Goal: Task Accomplishment & Management: Manage account settings

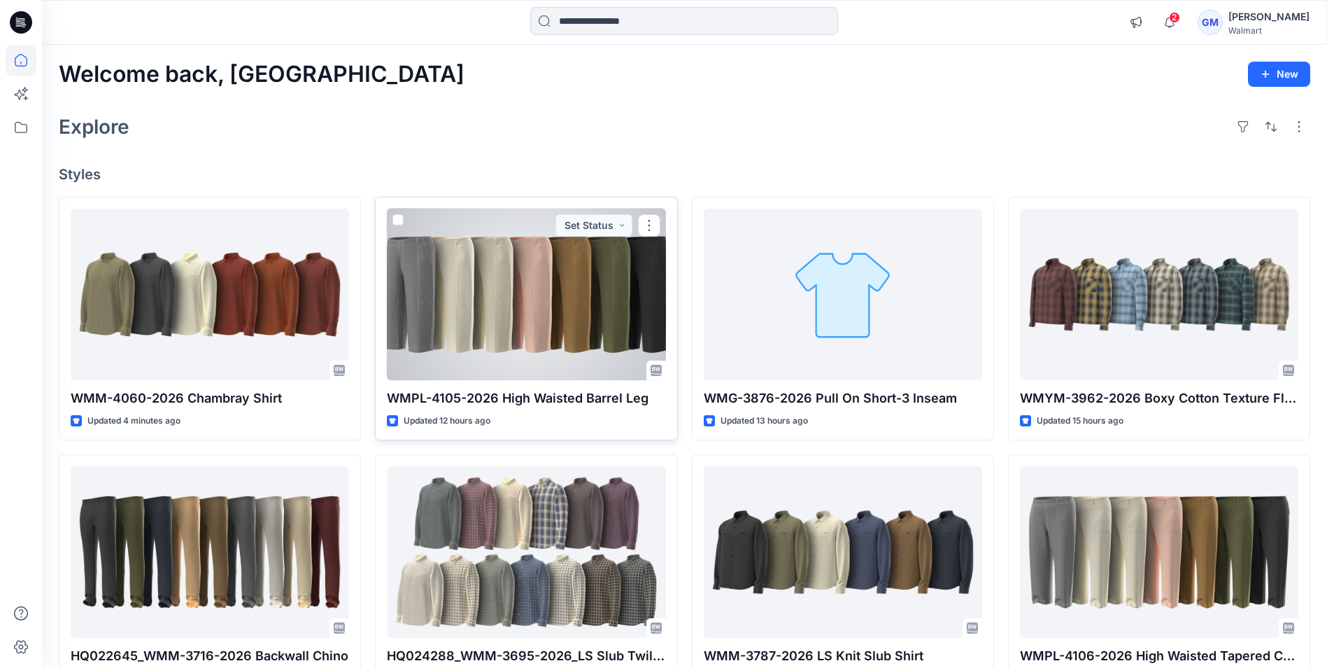
click at [515, 325] on div at bounding box center [526, 294] width 278 height 171
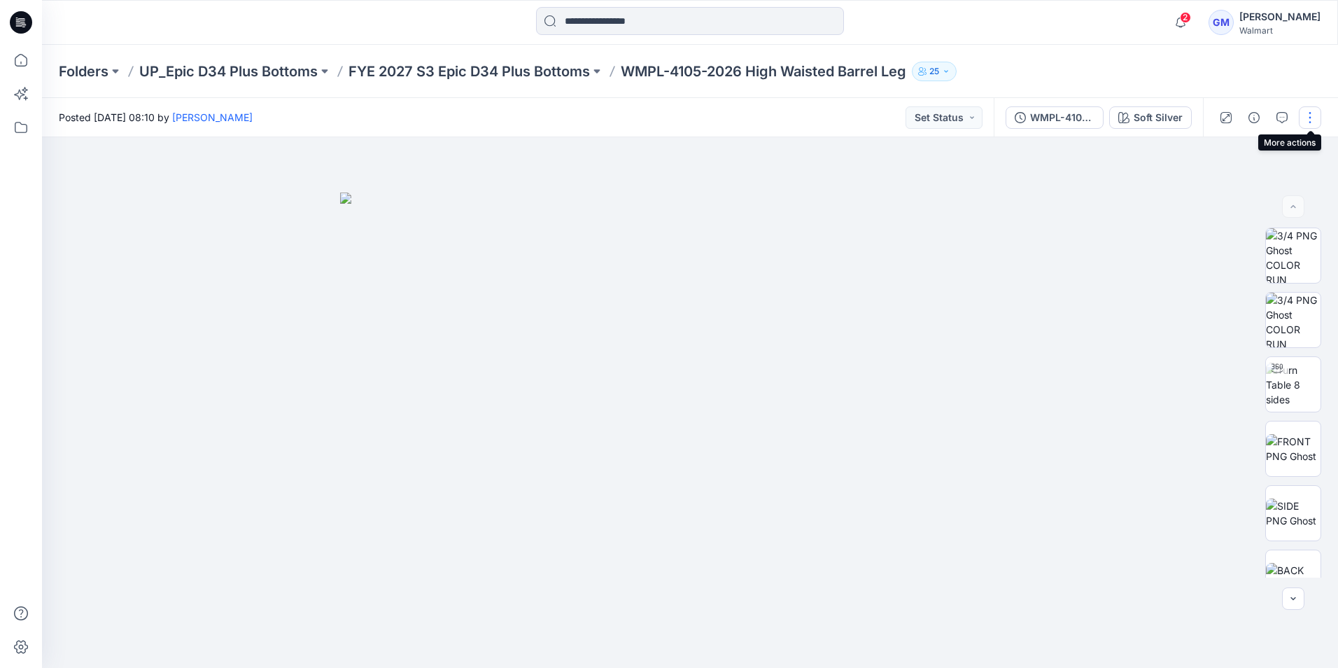
click at [1315, 114] on button "button" at bounding box center [1310, 117] width 22 height 22
click at [1246, 188] on button "Edit" at bounding box center [1251, 189] width 129 height 26
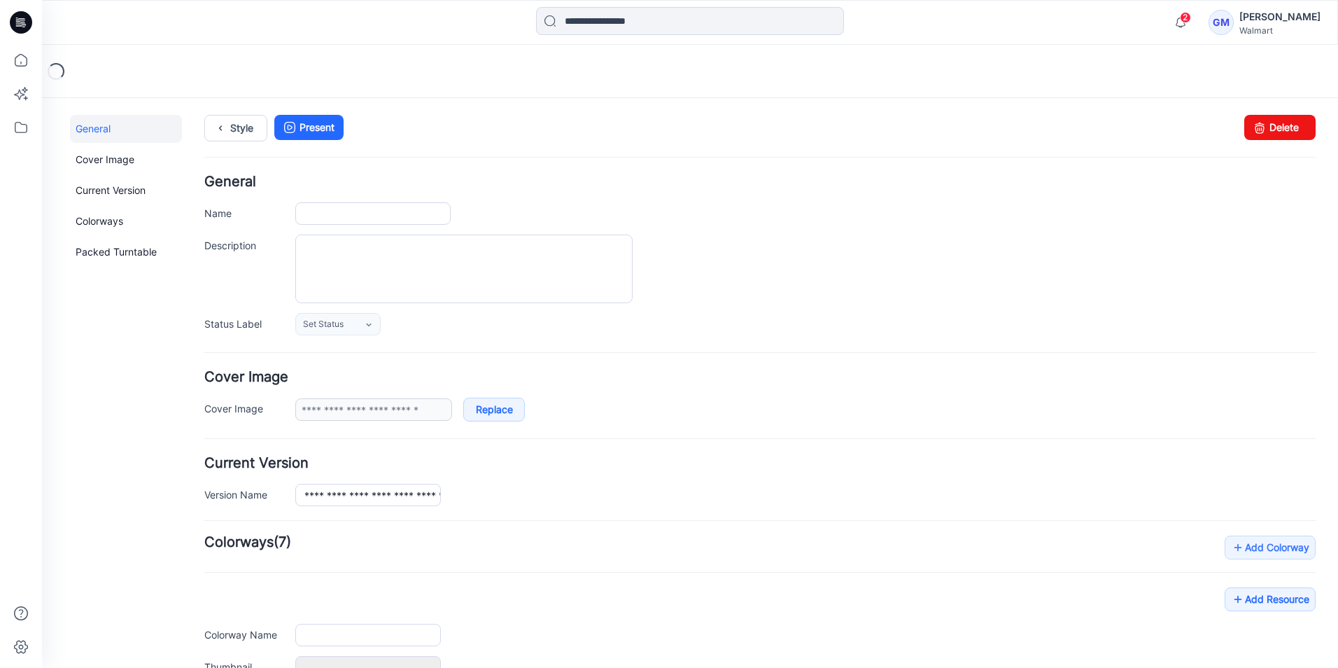
type input "**********"
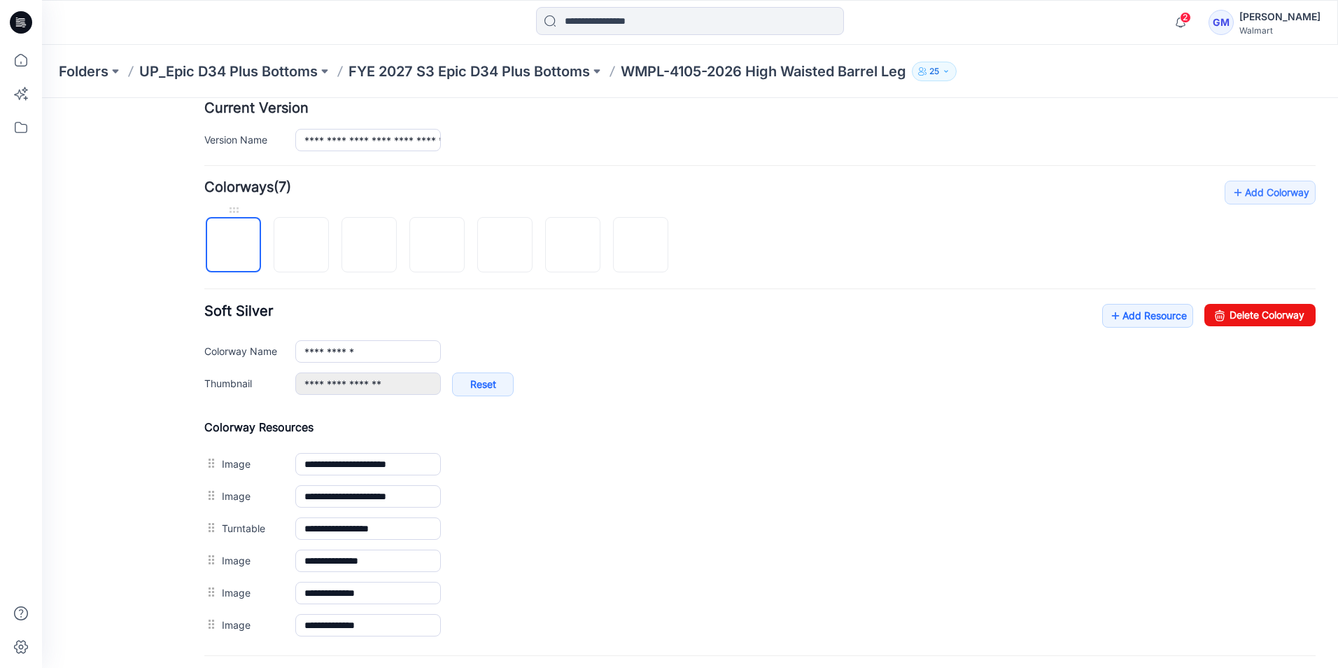
scroll to position [420, 0]
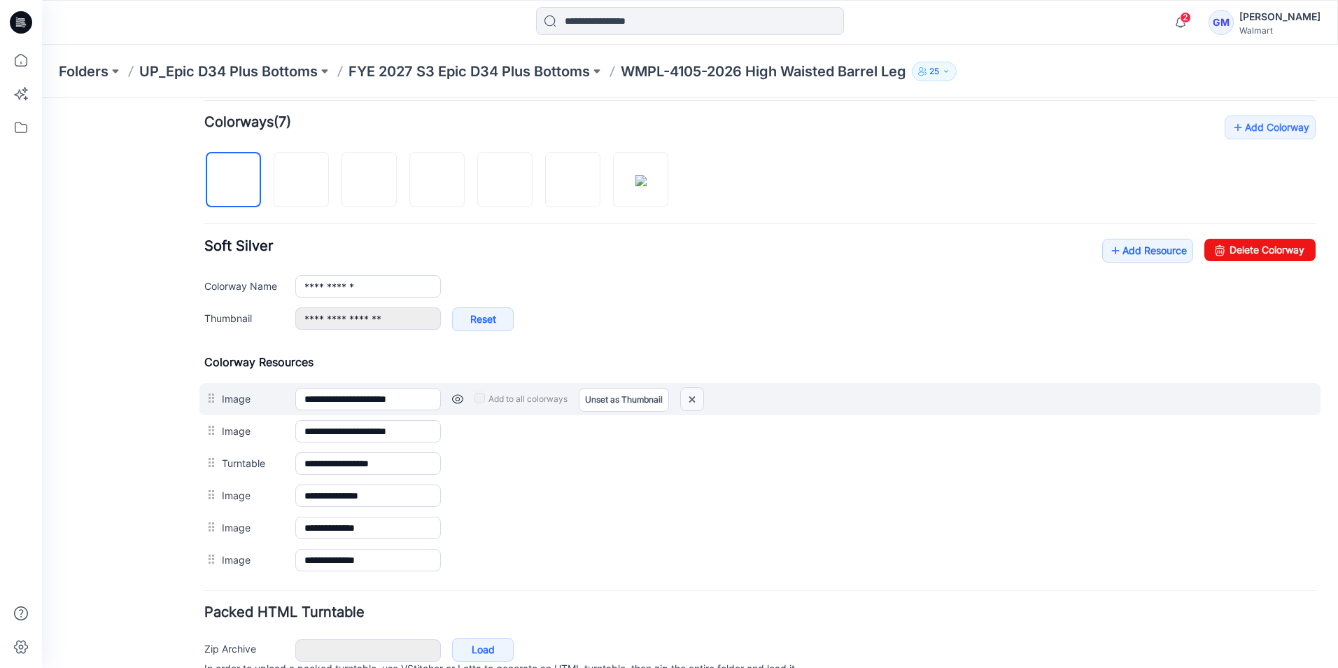
drag, startPoint x: 701, startPoint y: 401, endPoint x: 784, endPoint y: 164, distance: 250.7
click at [701, 401] on img at bounding box center [692, 399] width 22 height 23
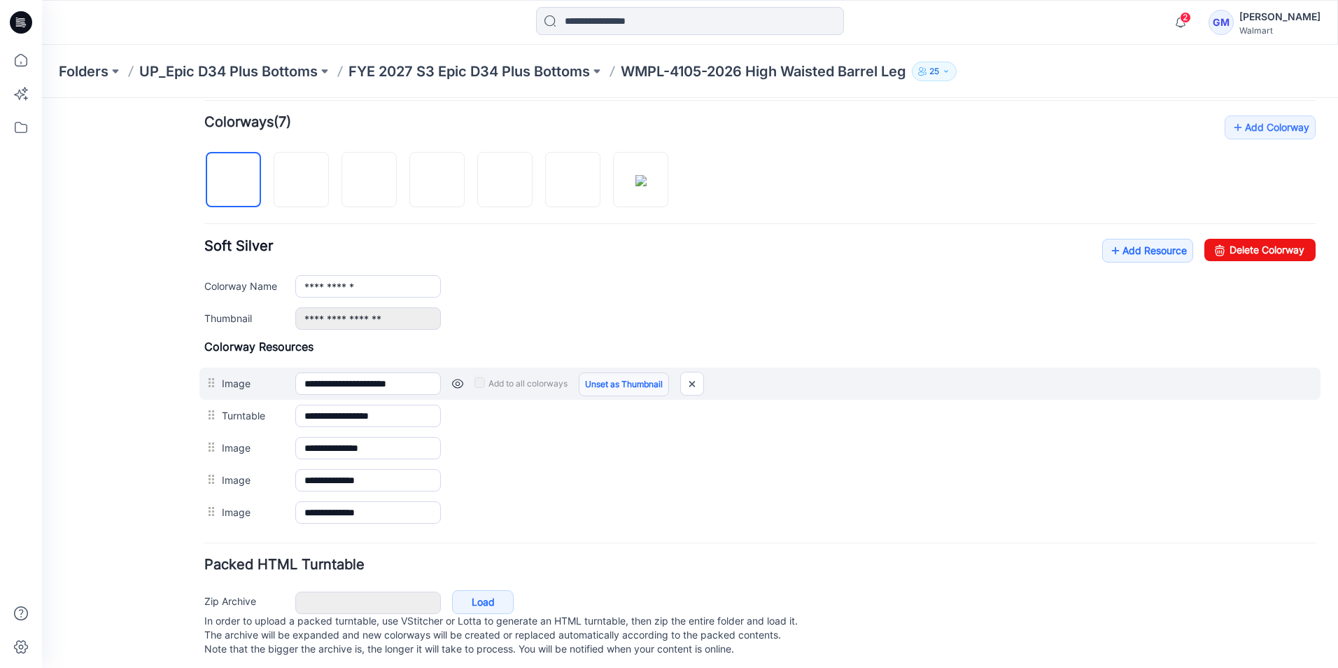
click at [621, 389] on link "Unset as Thumbnail" at bounding box center [624, 384] width 90 height 24
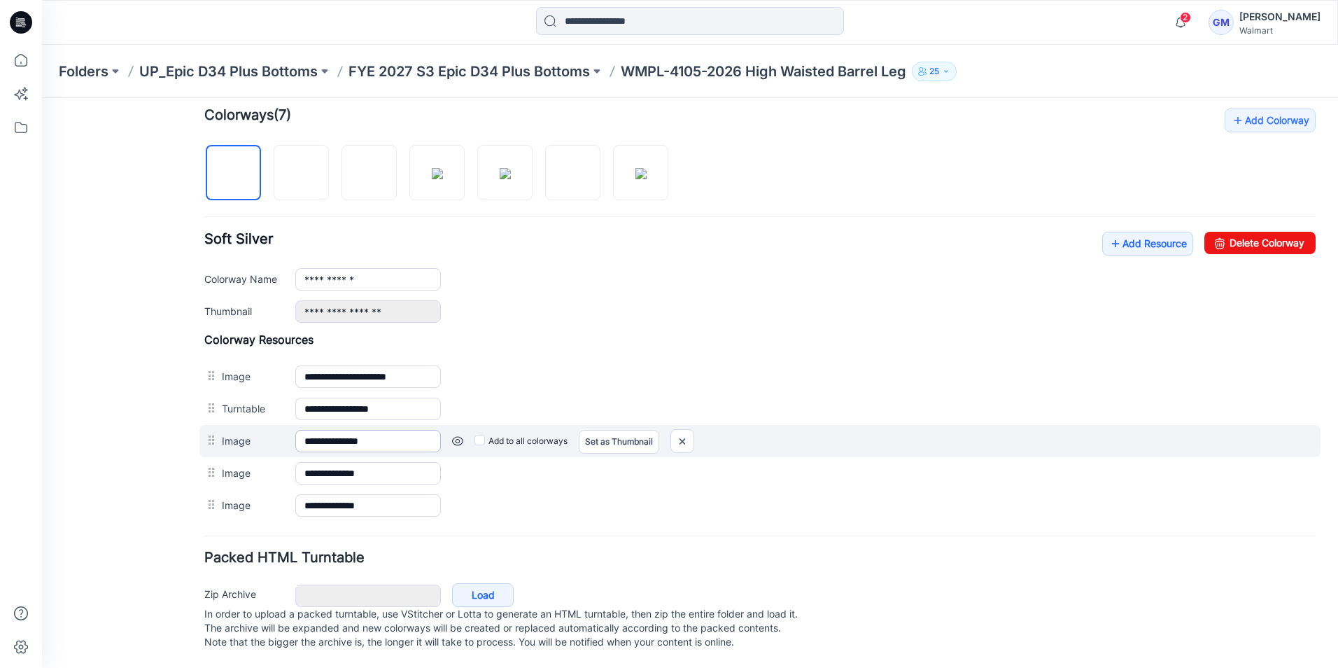
scroll to position [441, 0]
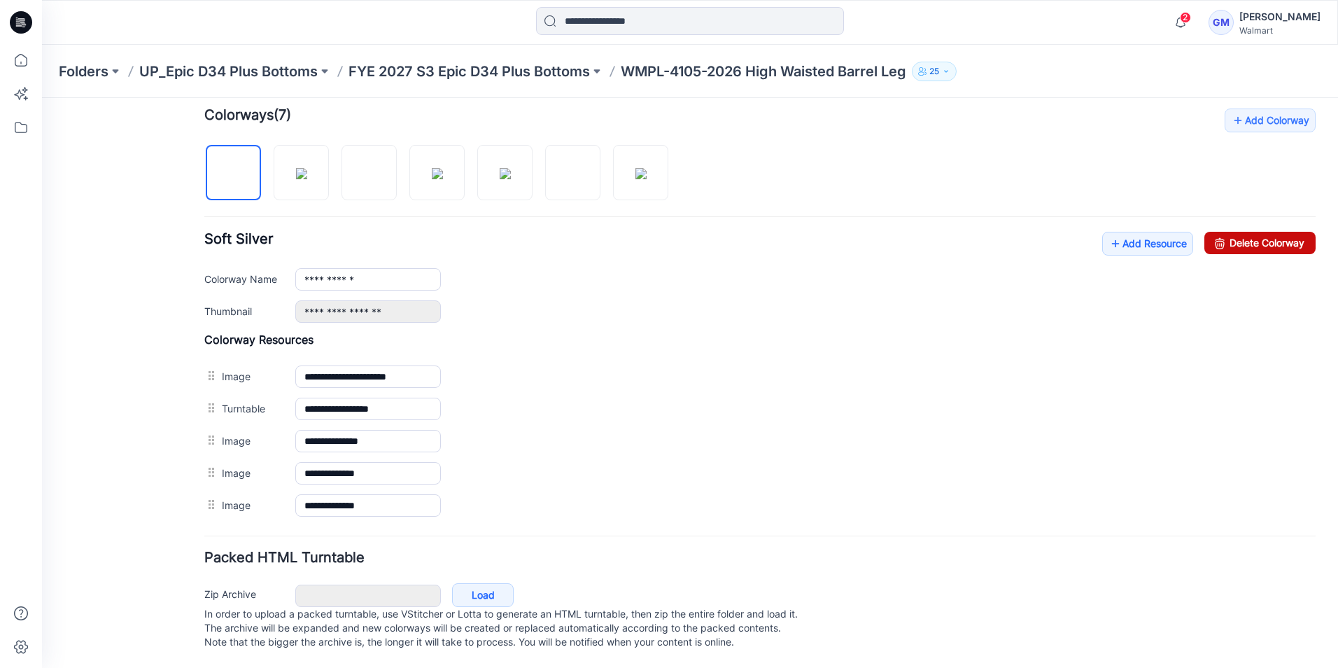
click at [1214, 233] on icon at bounding box center [1220, 243] width 20 height 22
click at [1115, 232] on link "Add Resource" at bounding box center [1147, 244] width 91 height 24
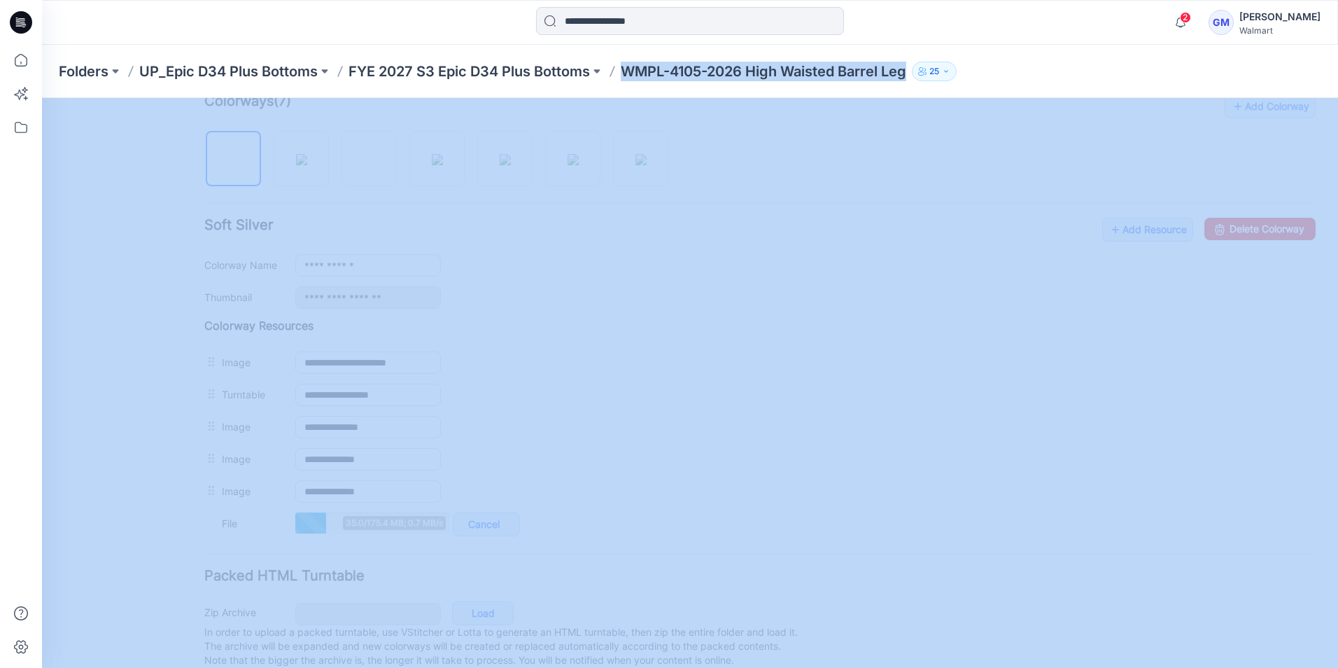
drag, startPoint x: 621, startPoint y: 76, endPoint x: 926, endPoint y: 83, distance: 305.2
click at [926, 83] on div "Folders UP_Epic D34 Plus Bottoms FYE 2027 S3 Epic D34 Plus Bottoms WMPL-4105-20…" at bounding box center [690, 71] width 1296 height 53
copy div "WMPL-4105-2026 High Waisted Barrel Leg 25"
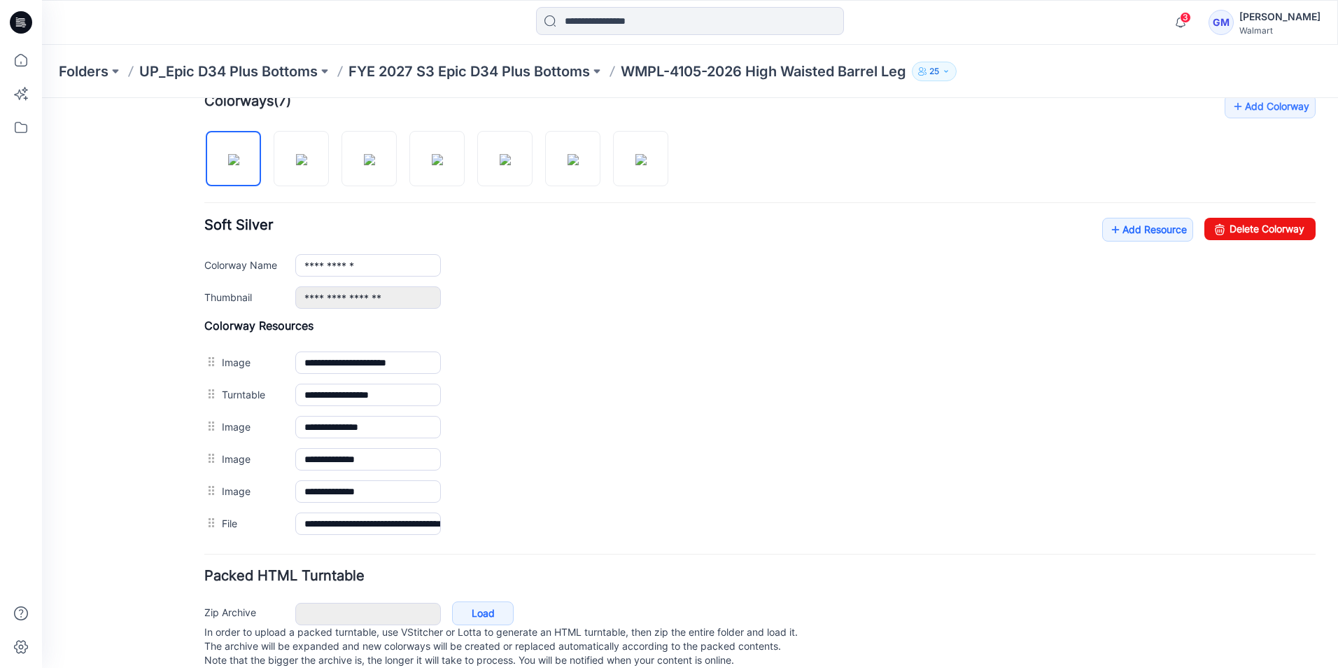
click at [23, 15] on icon at bounding box center [21, 22] width 22 height 22
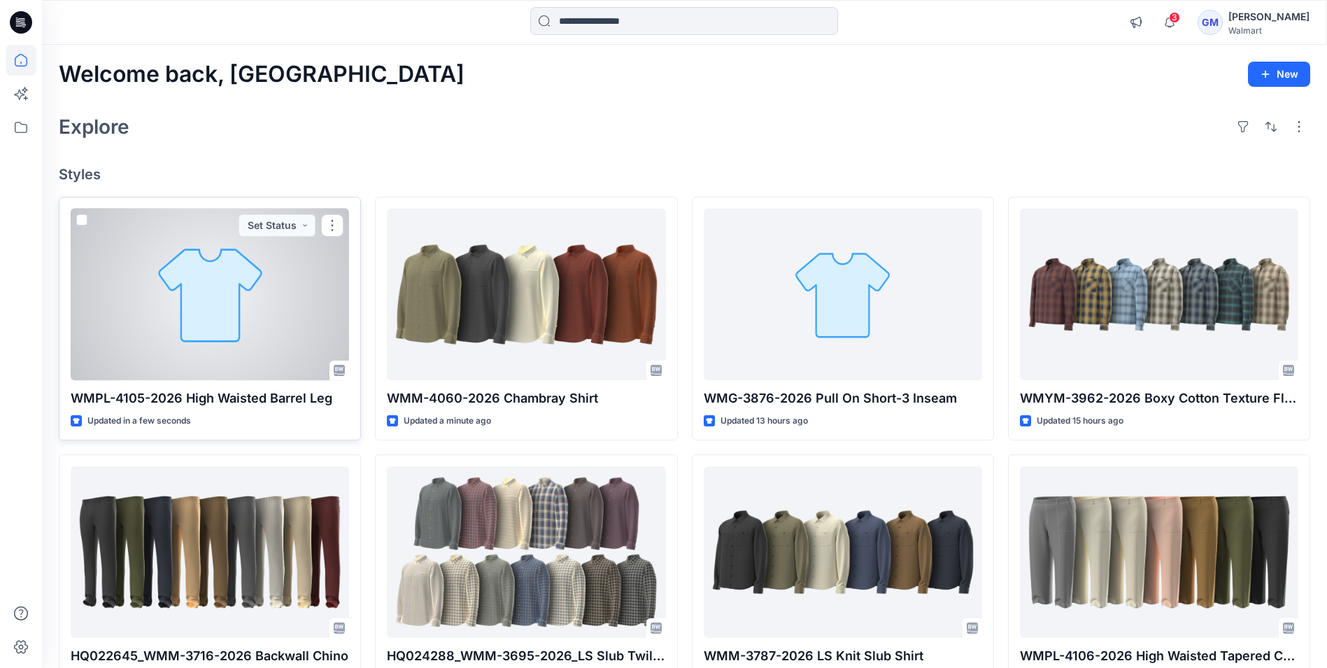
click at [285, 311] on div at bounding box center [210, 294] width 278 height 171
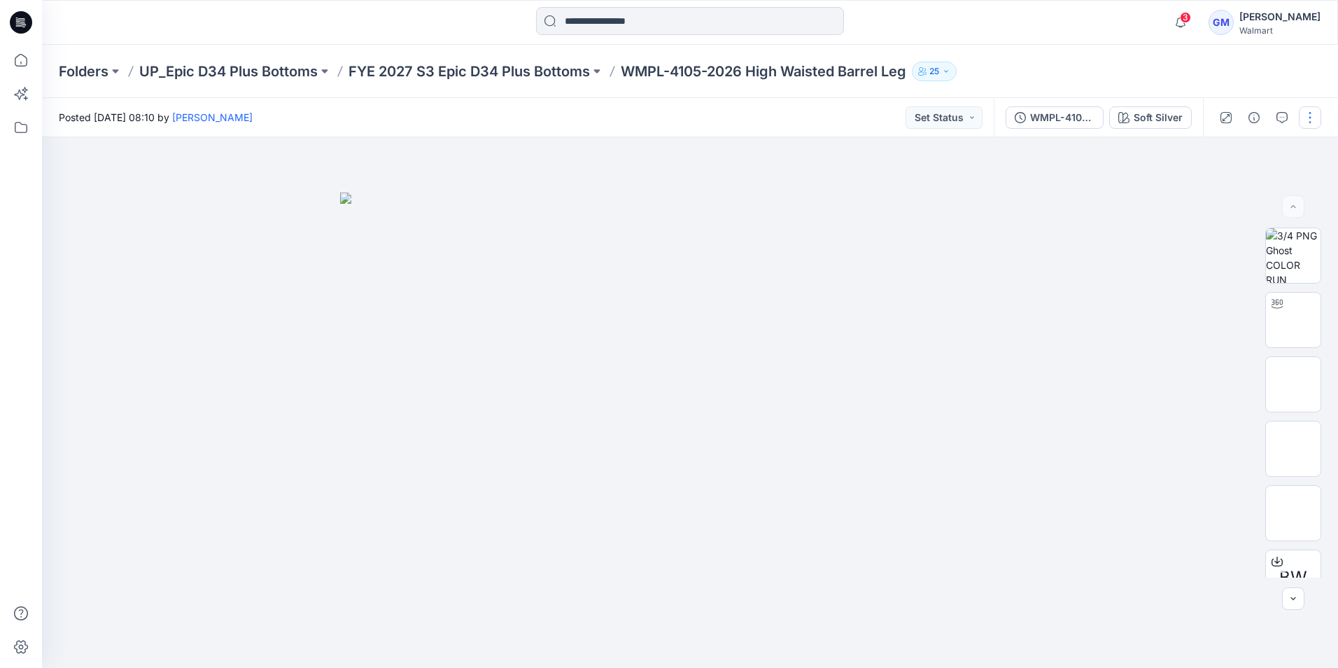
click at [1311, 120] on button "button" at bounding box center [1310, 117] width 22 height 22
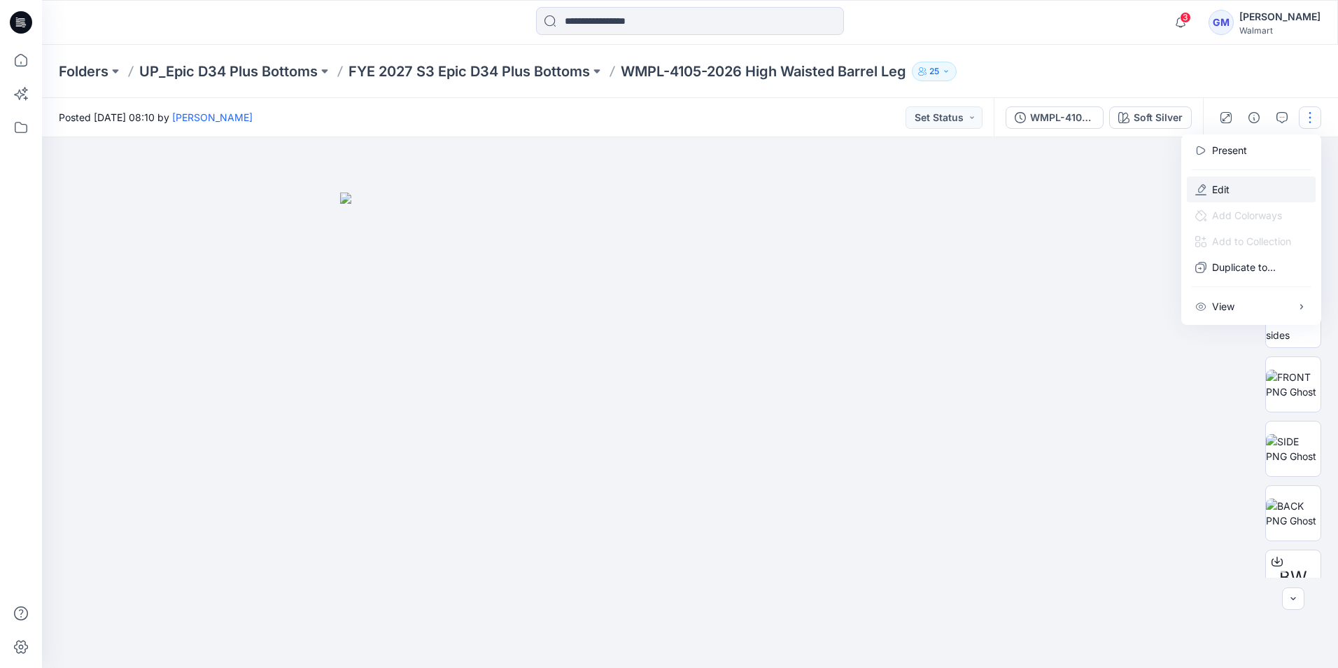
click at [1240, 198] on button "Edit" at bounding box center [1251, 189] width 129 height 26
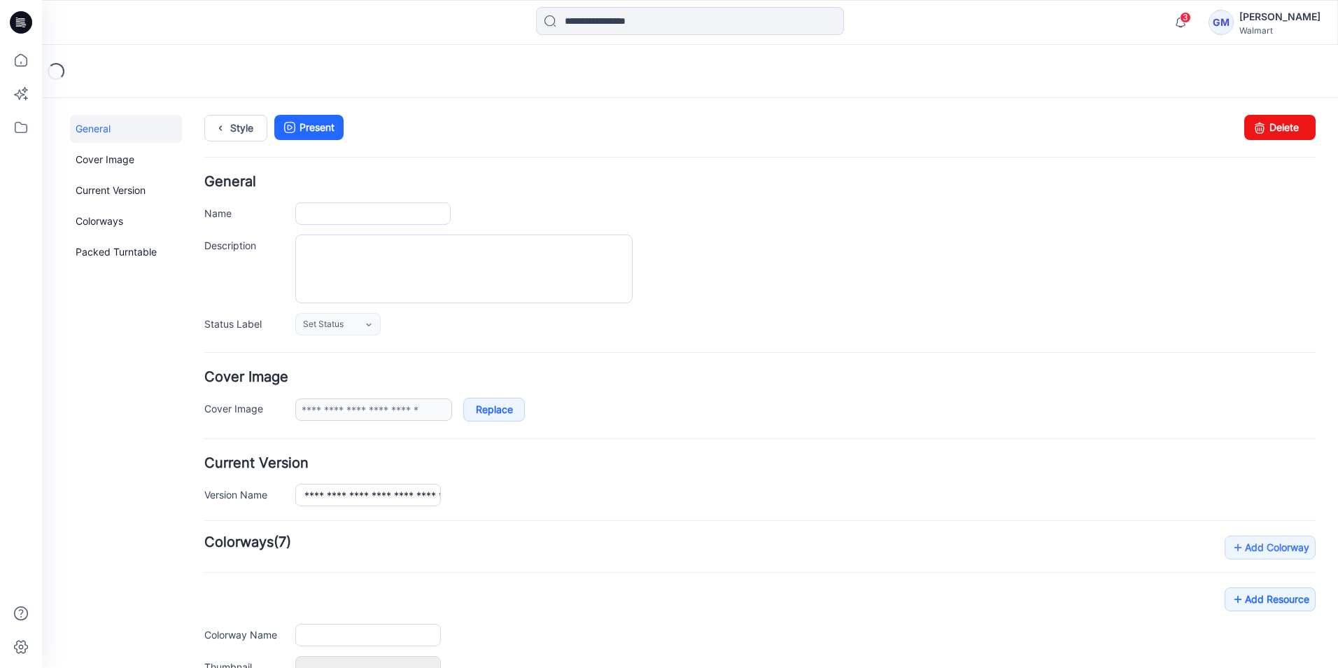
type input "**********"
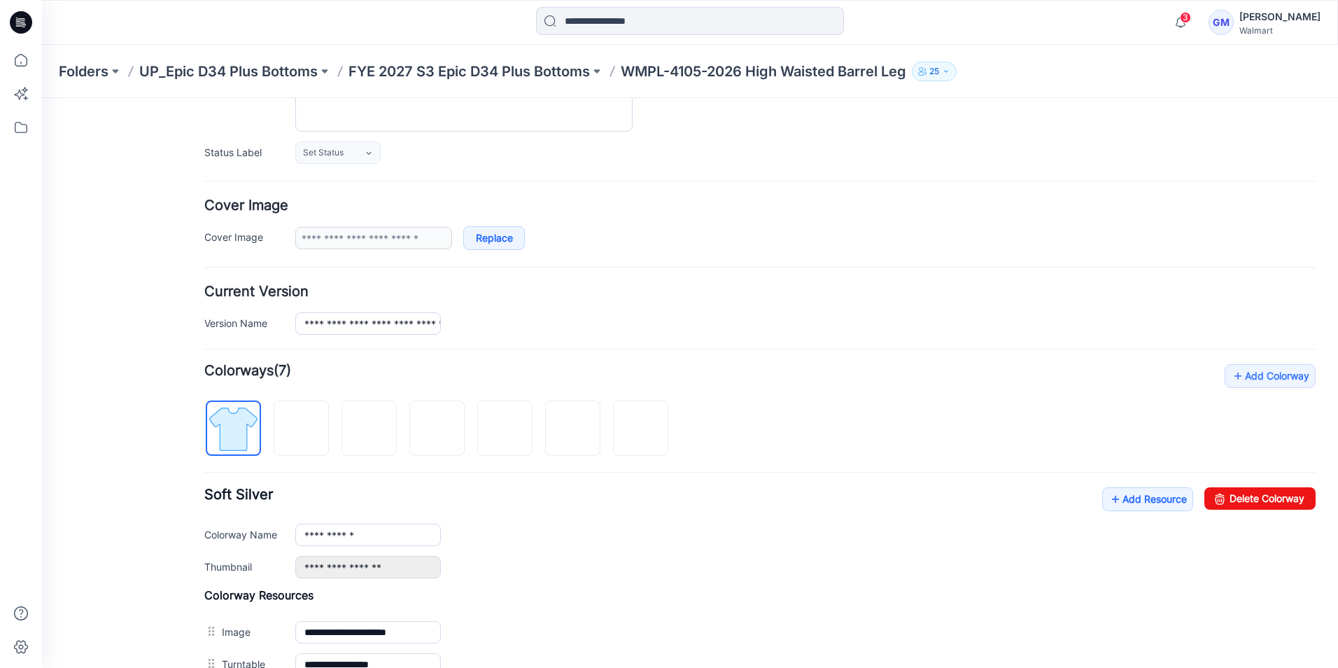
scroll to position [350, 0]
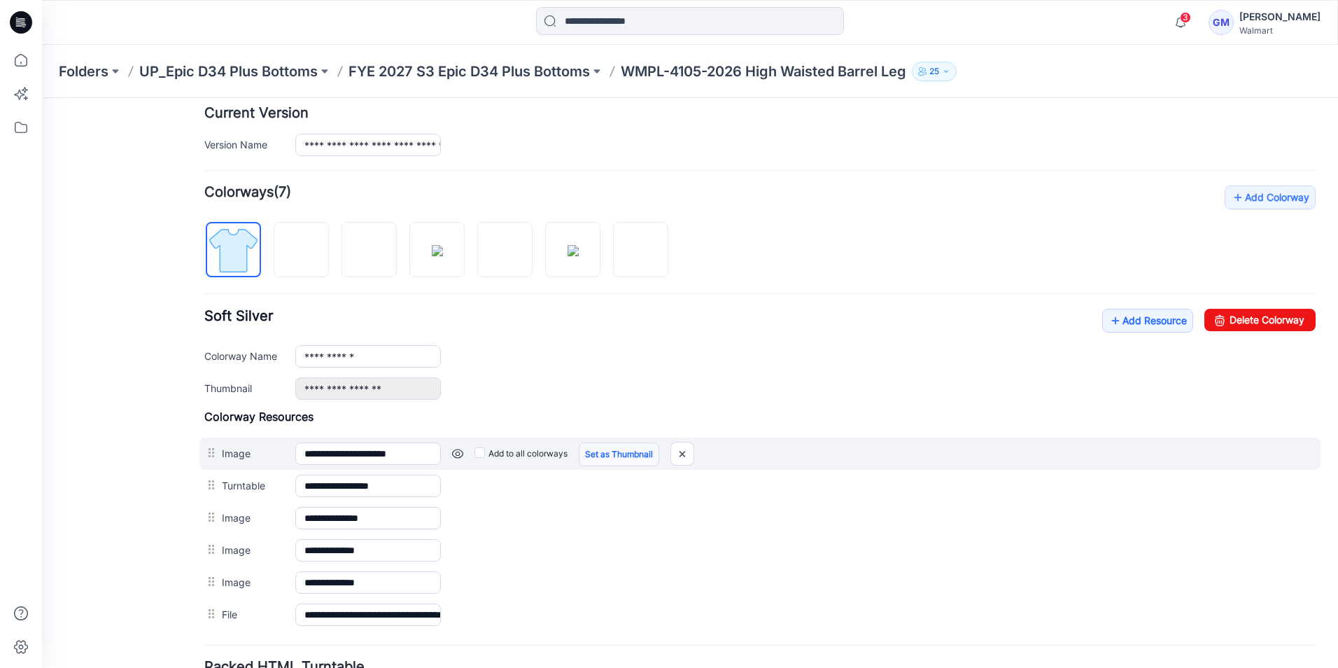
click at [641, 456] on link "Set as Thumbnail" at bounding box center [619, 454] width 80 height 24
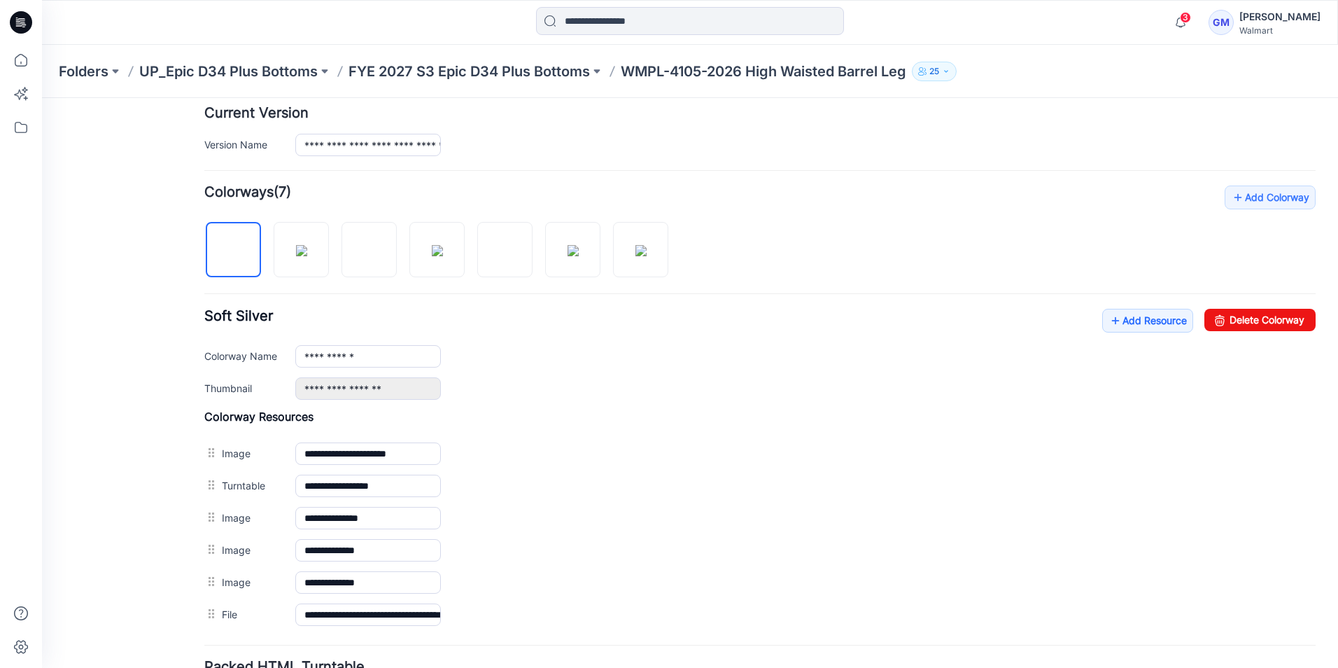
click at [26, 16] on icon at bounding box center [21, 22] width 22 height 22
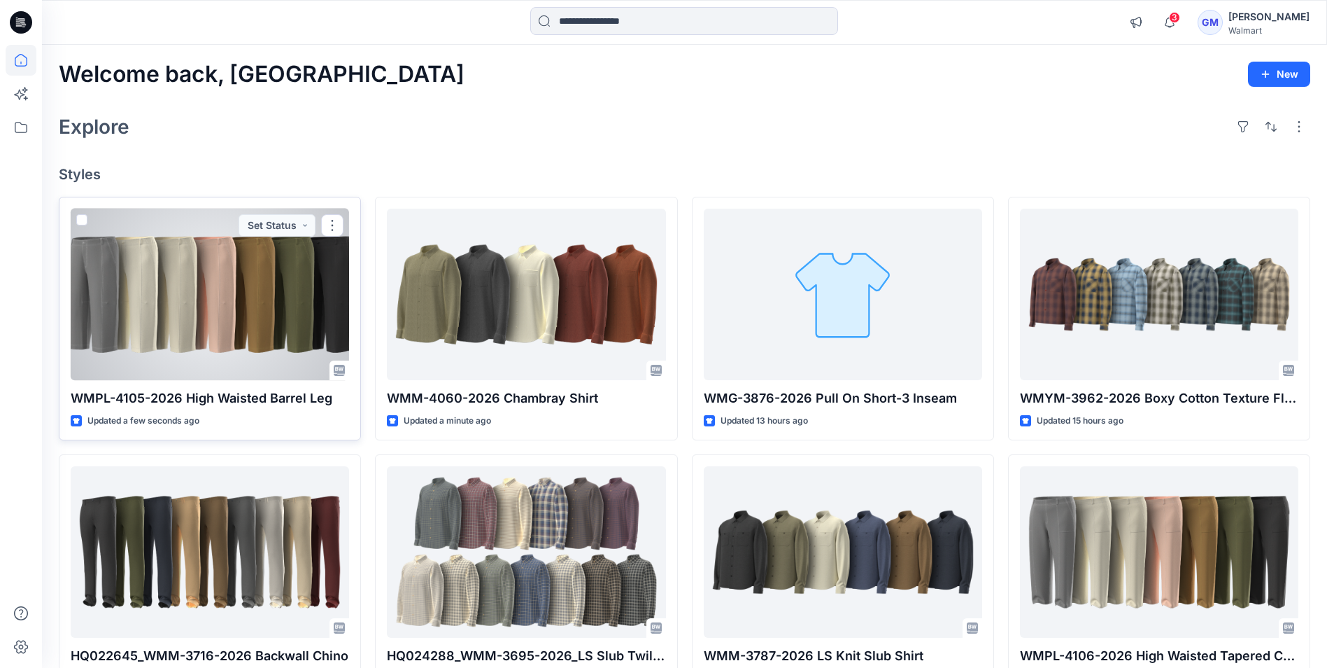
click at [271, 316] on div at bounding box center [210, 294] width 278 height 171
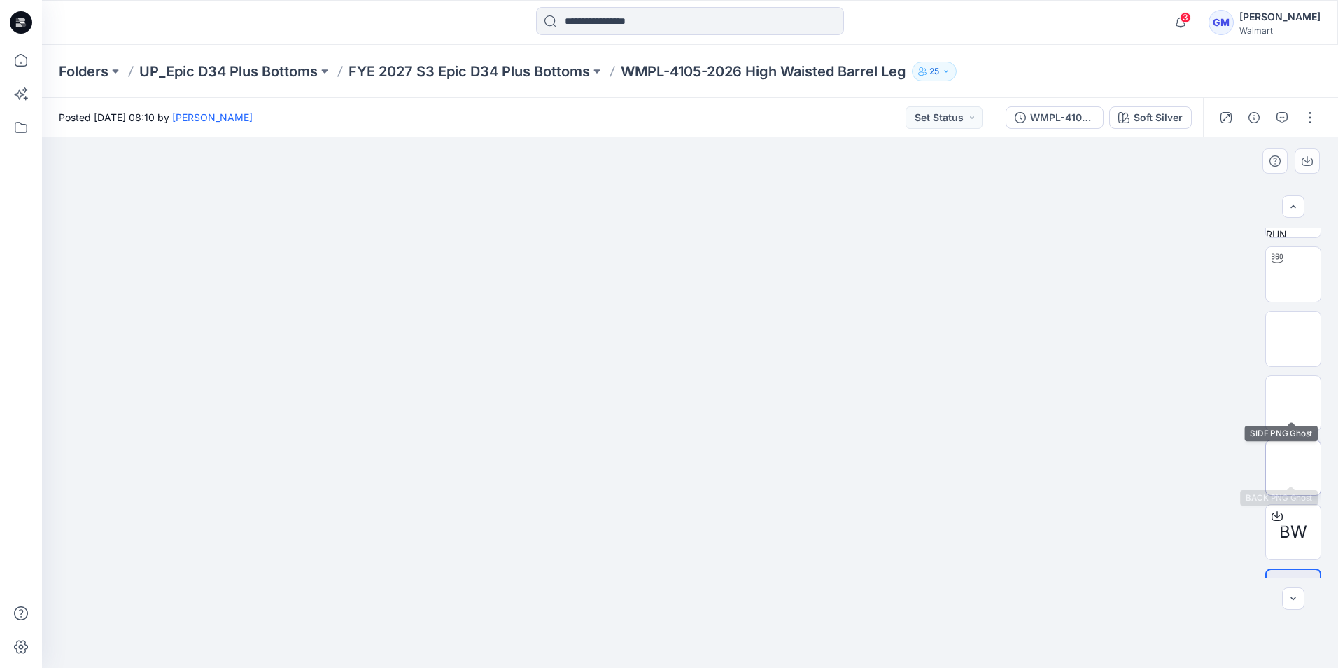
scroll to position [92, 0]
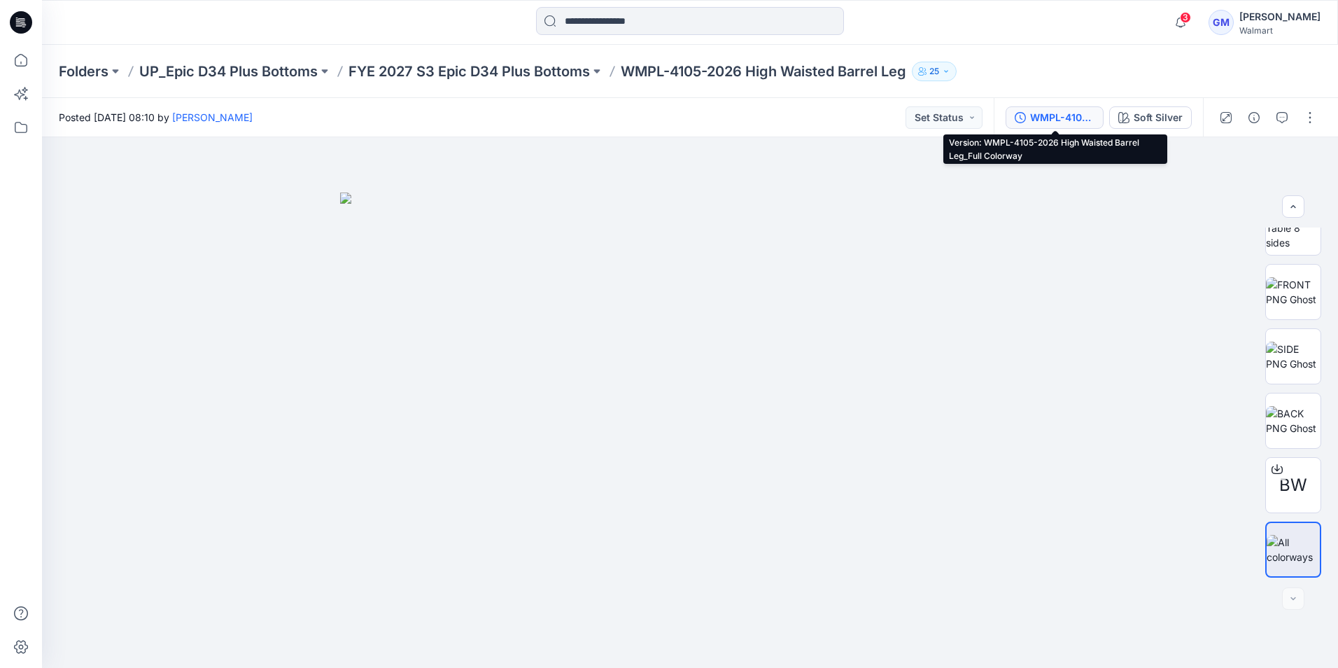
click at [1026, 117] on icon "button" at bounding box center [1020, 117] width 11 height 11
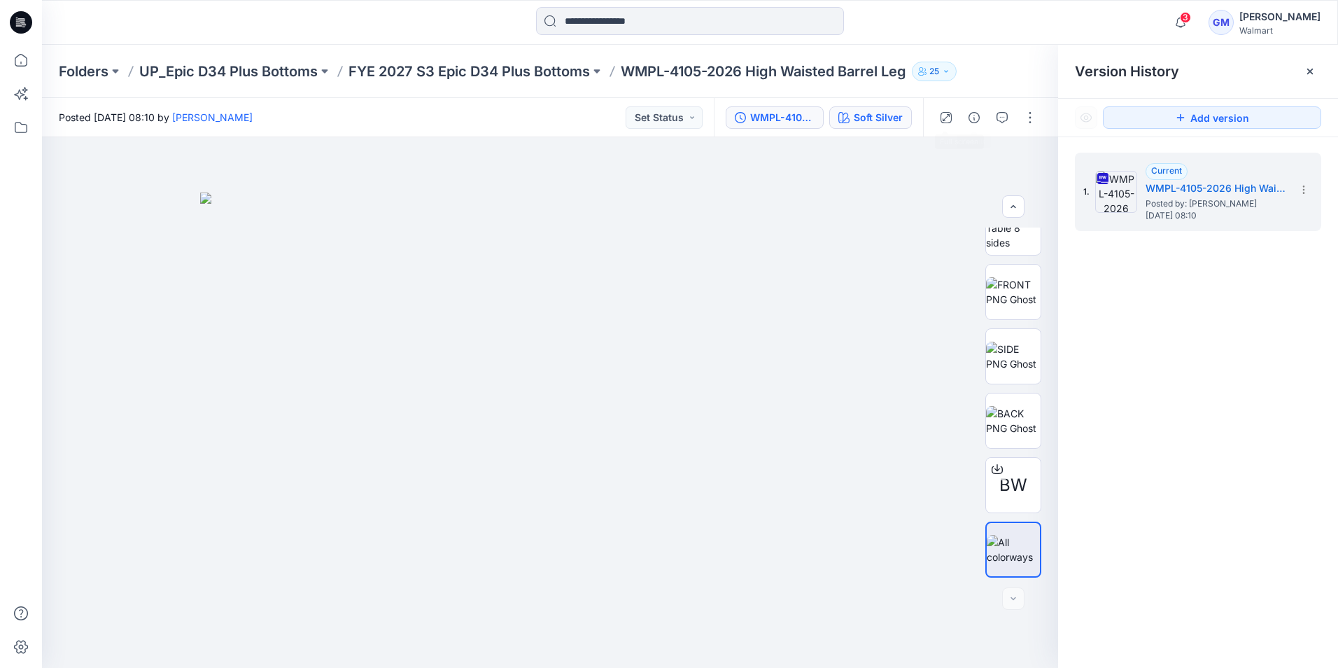
click at [891, 115] on div "Soft Silver" at bounding box center [878, 117] width 49 height 15
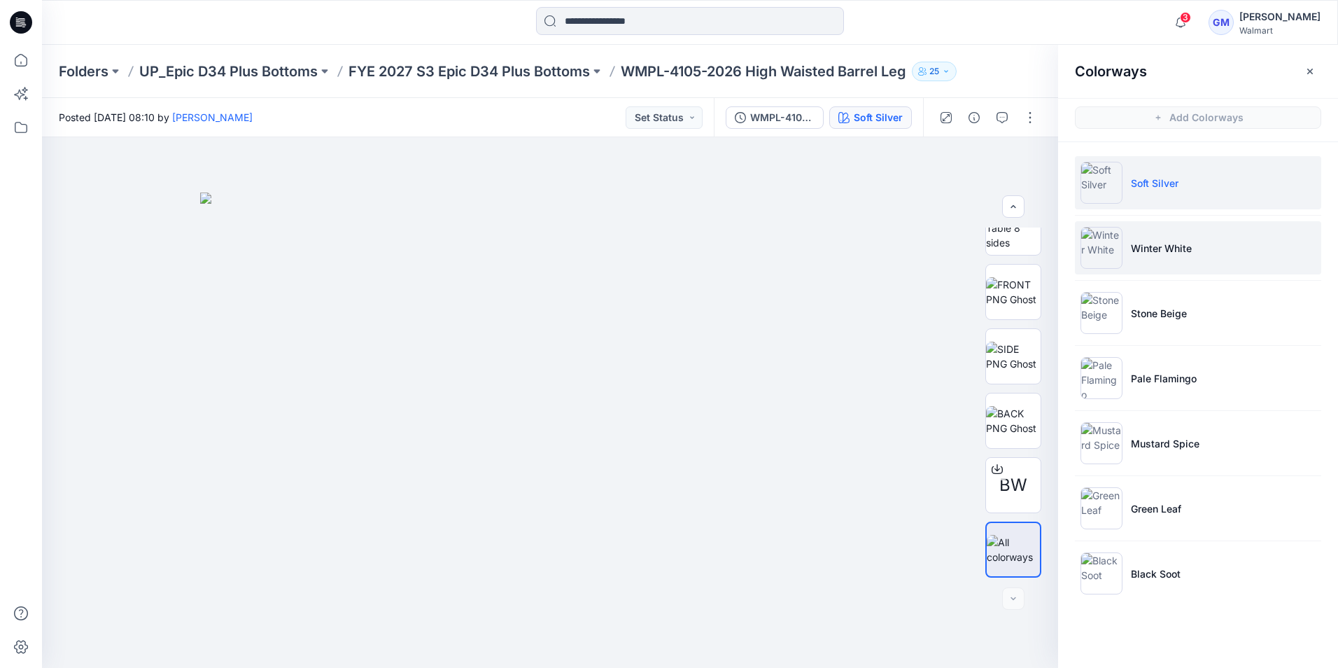
click at [1096, 254] on img at bounding box center [1101, 248] width 42 height 42
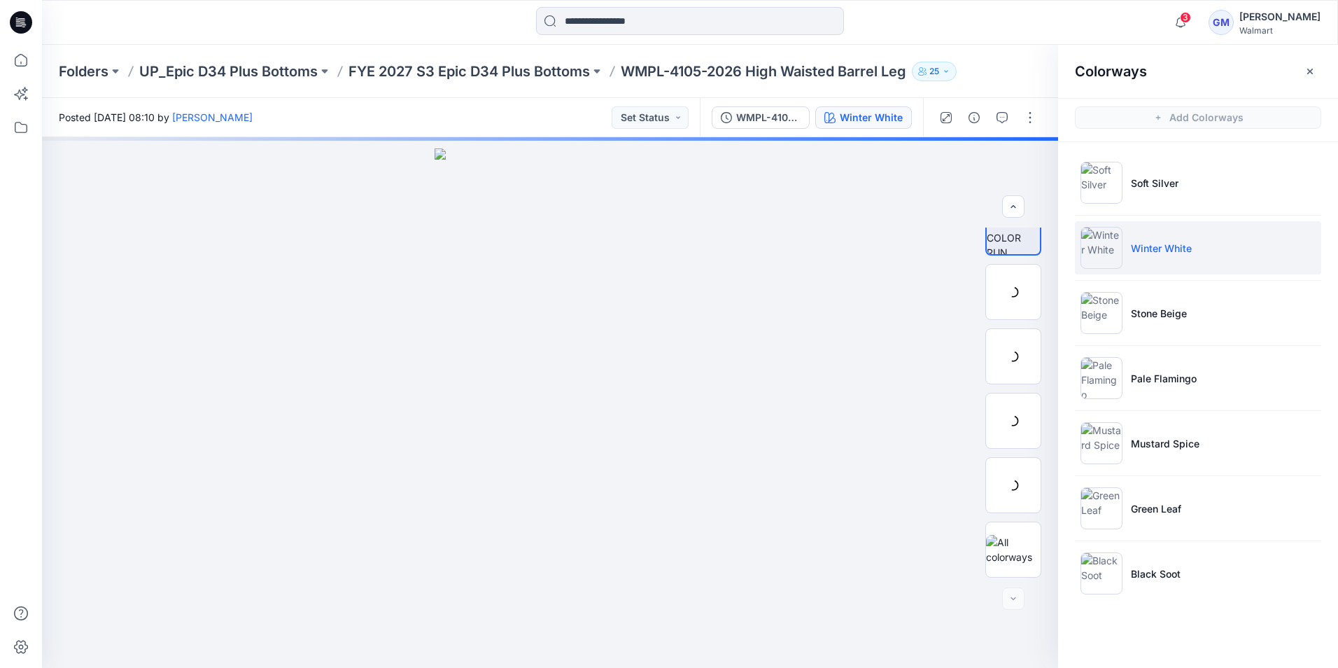
scroll to position [28, 0]
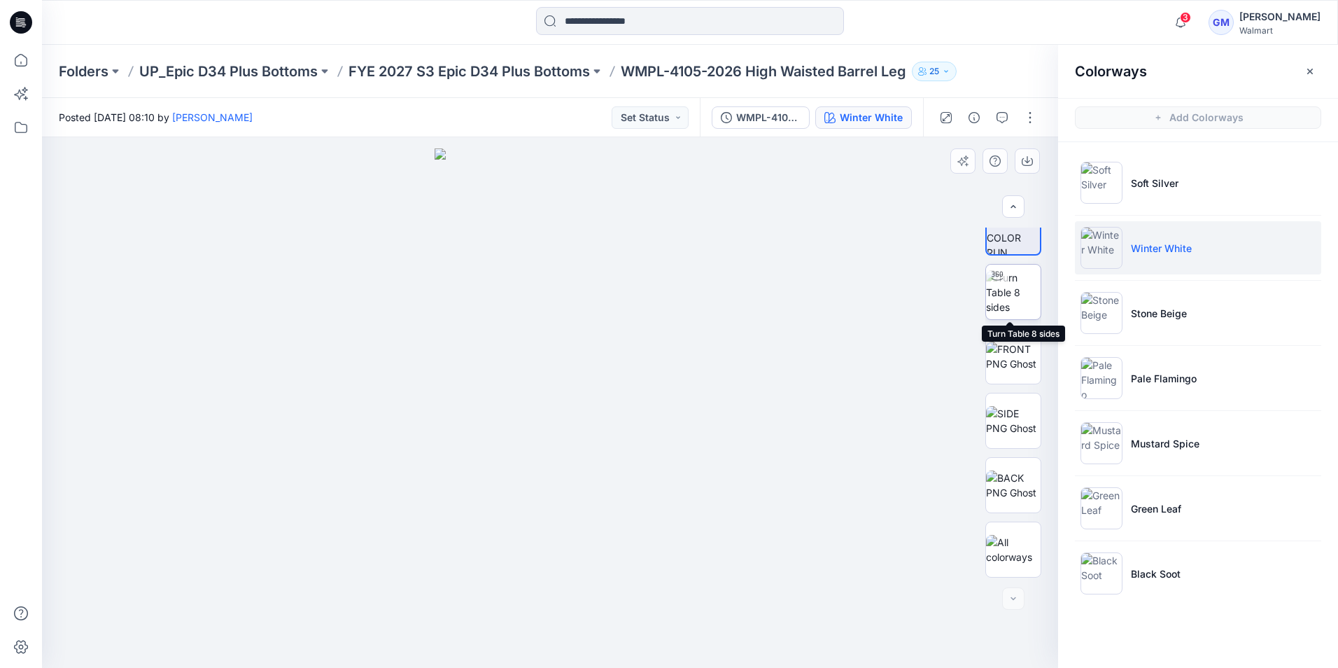
click at [1019, 290] on img at bounding box center [1013, 292] width 55 height 44
drag, startPoint x: 553, startPoint y: 647, endPoint x: 877, endPoint y: 607, distance: 325.7
click at [877, 607] on div at bounding box center [550, 402] width 1016 height 530
drag, startPoint x: 453, startPoint y: 646, endPoint x: 360, endPoint y: 616, distance: 97.6
click at [360, 616] on icon at bounding box center [551, 626] width 423 height 52
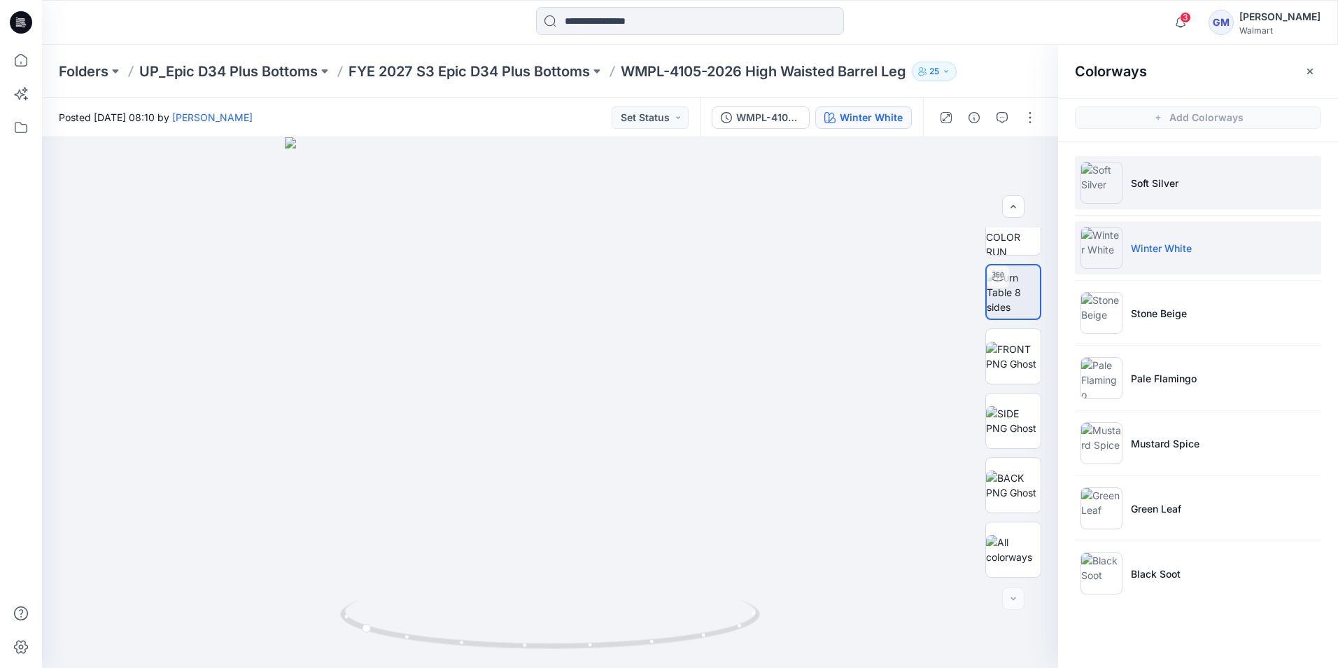
click at [1157, 188] on p "Soft Silver" at bounding box center [1155, 183] width 48 height 15
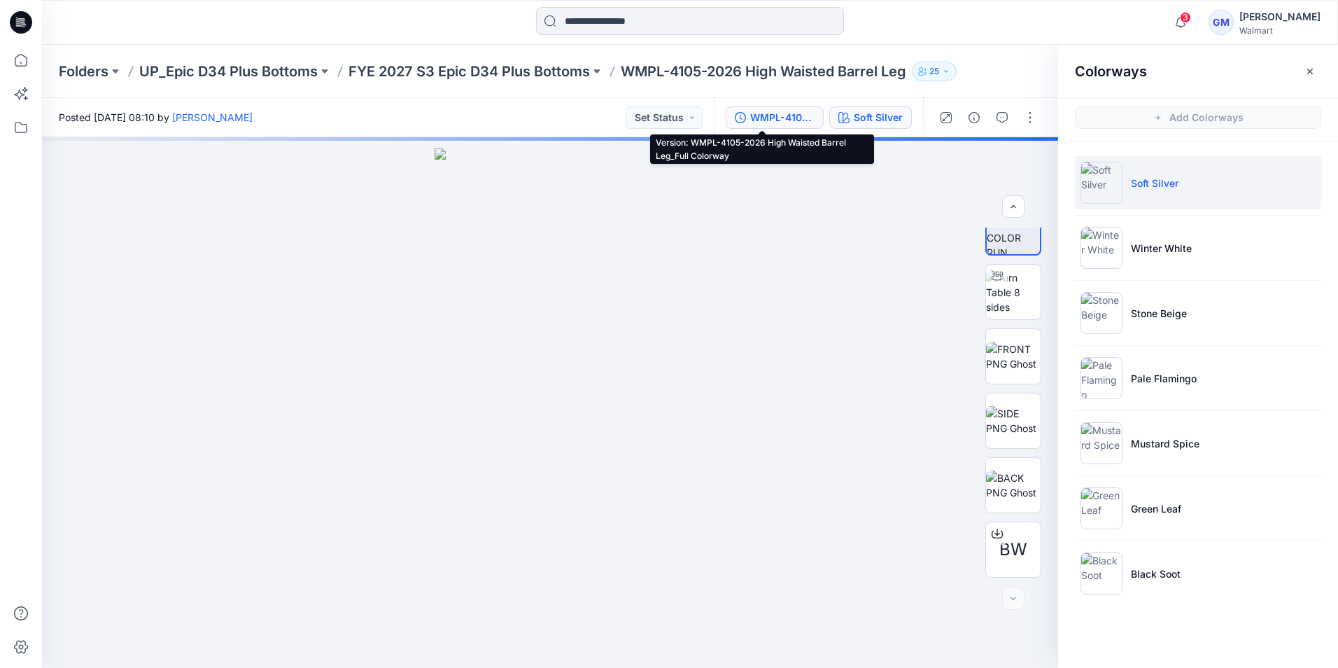
scroll to position [92, 0]
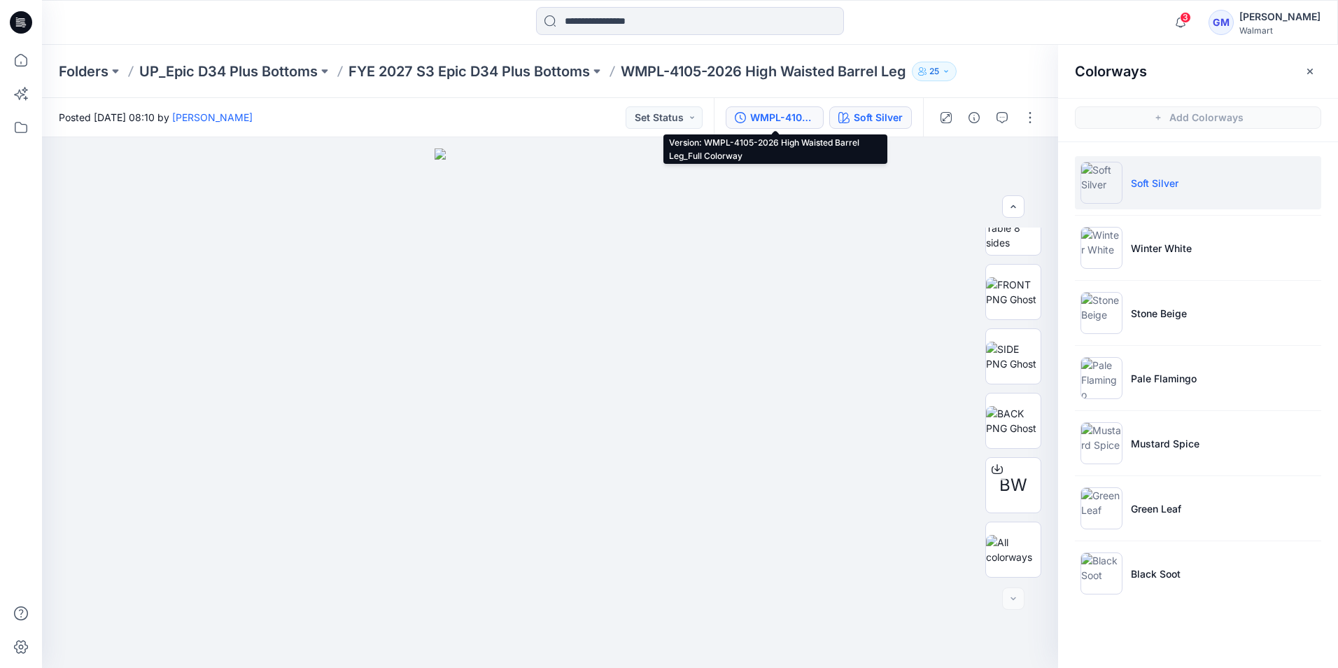
click at [769, 120] on div "WMPL-4105-2026 High Waisted Barrel Leg_Full Colorway" at bounding box center [782, 117] width 64 height 15
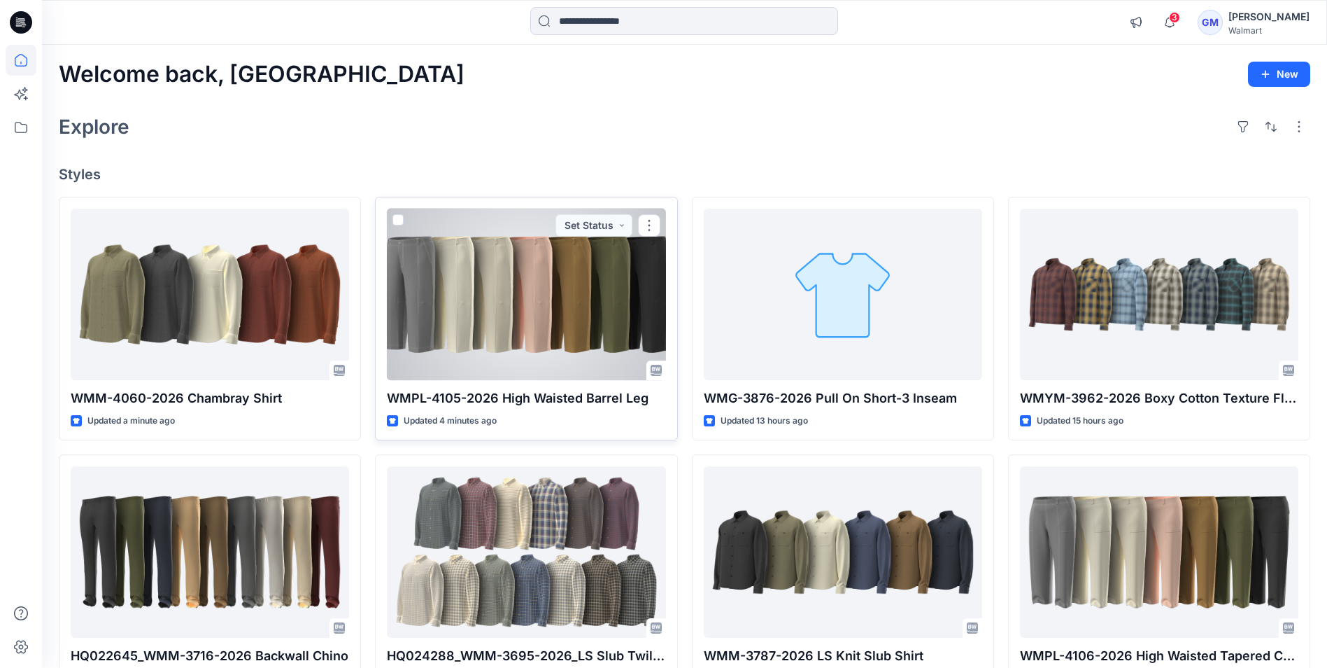
click at [518, 339] on div at bounding box center [526, 294] width 278 height 171
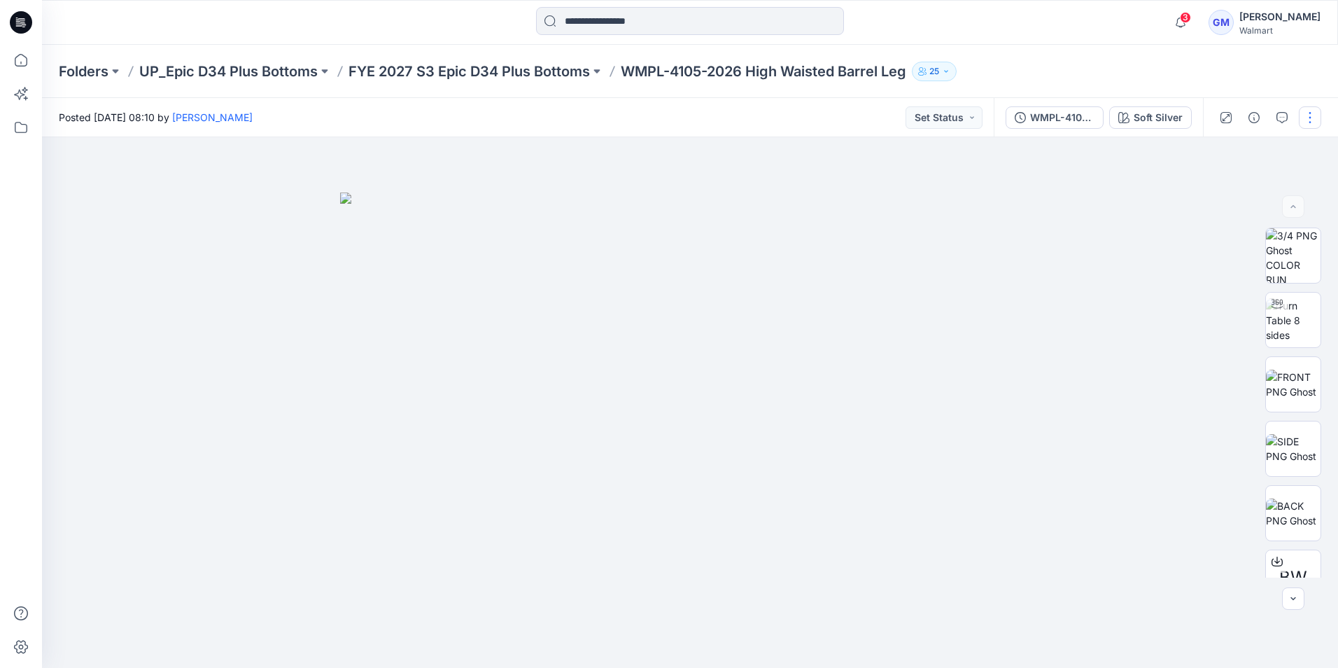
click at [1308, 115] on button "button" at bounding box center [1310, 117] width 22 height 22
click at [1234, 192] on button "Edit" at bounding box center [1251, 189] width 129 height 26
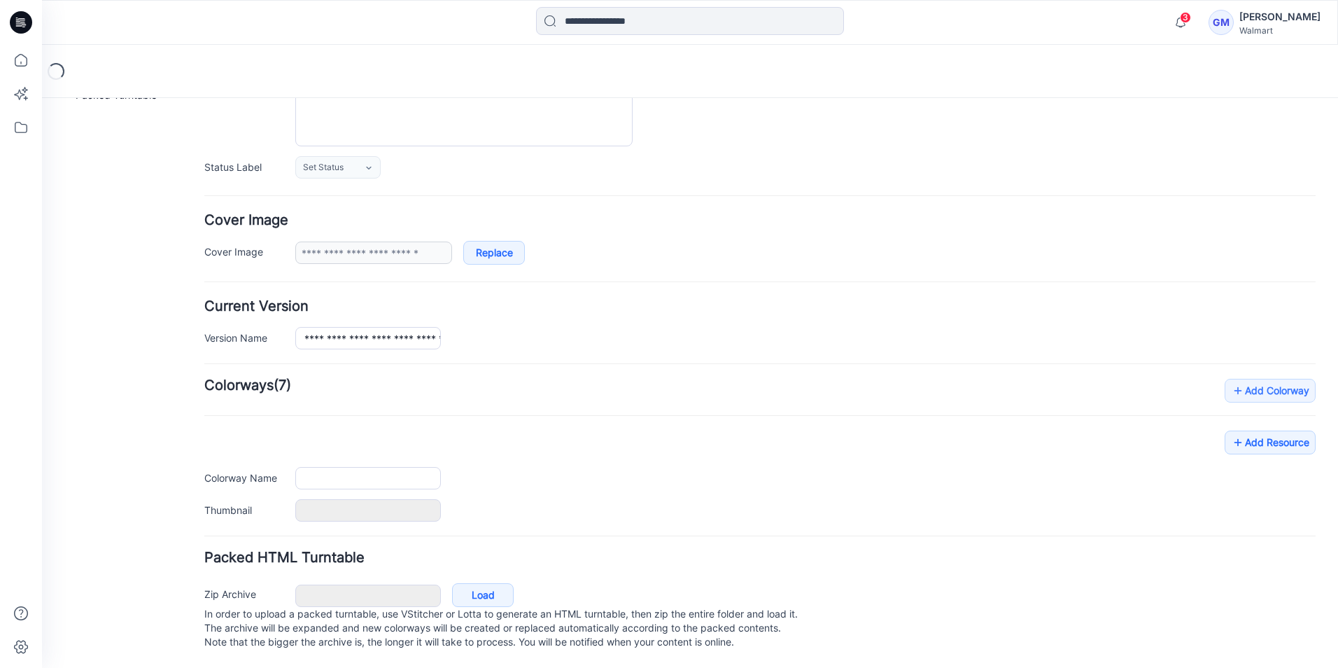
type input "**********"
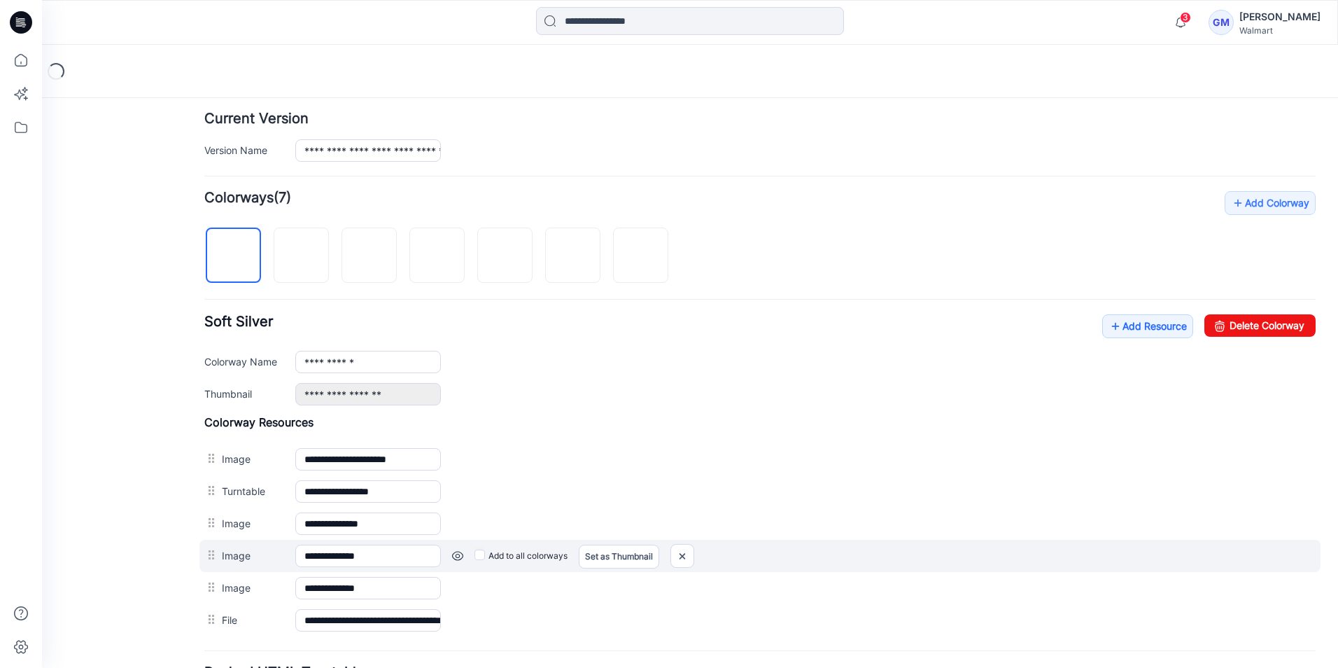
scroll to position [473, 0]
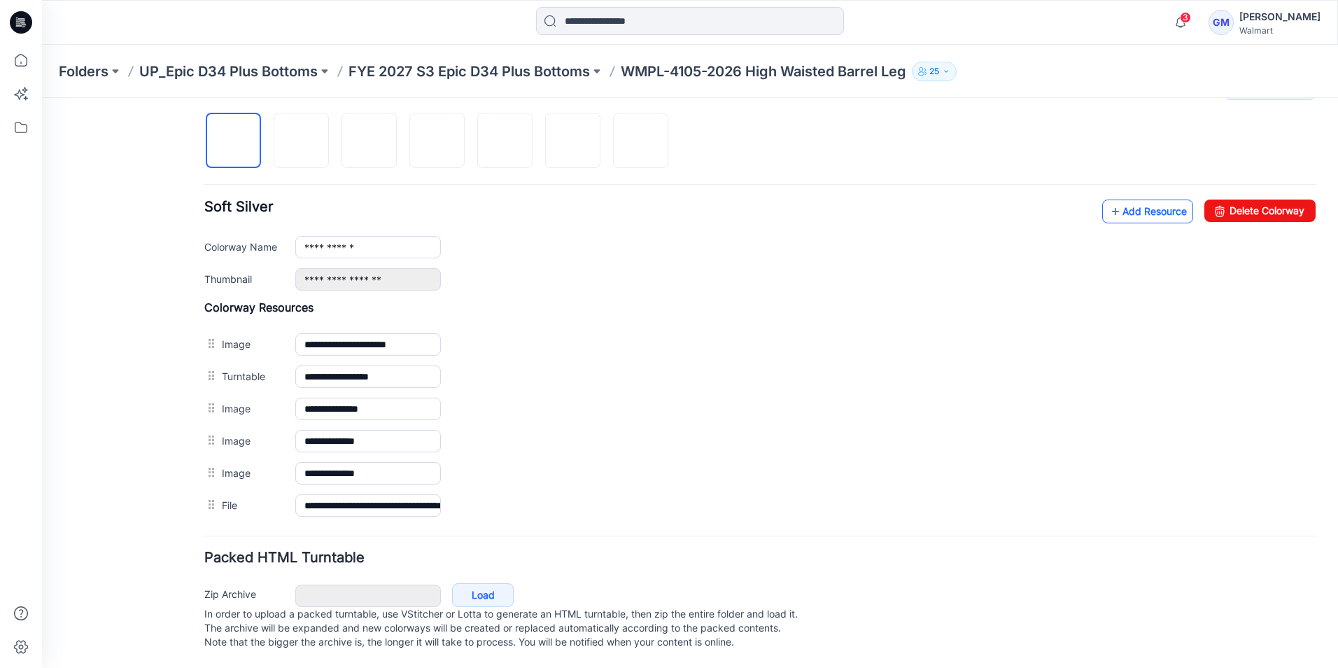
click at [1126, 199] on link "Add Resource" at bounding box center [1147, 211] width 91 height 24
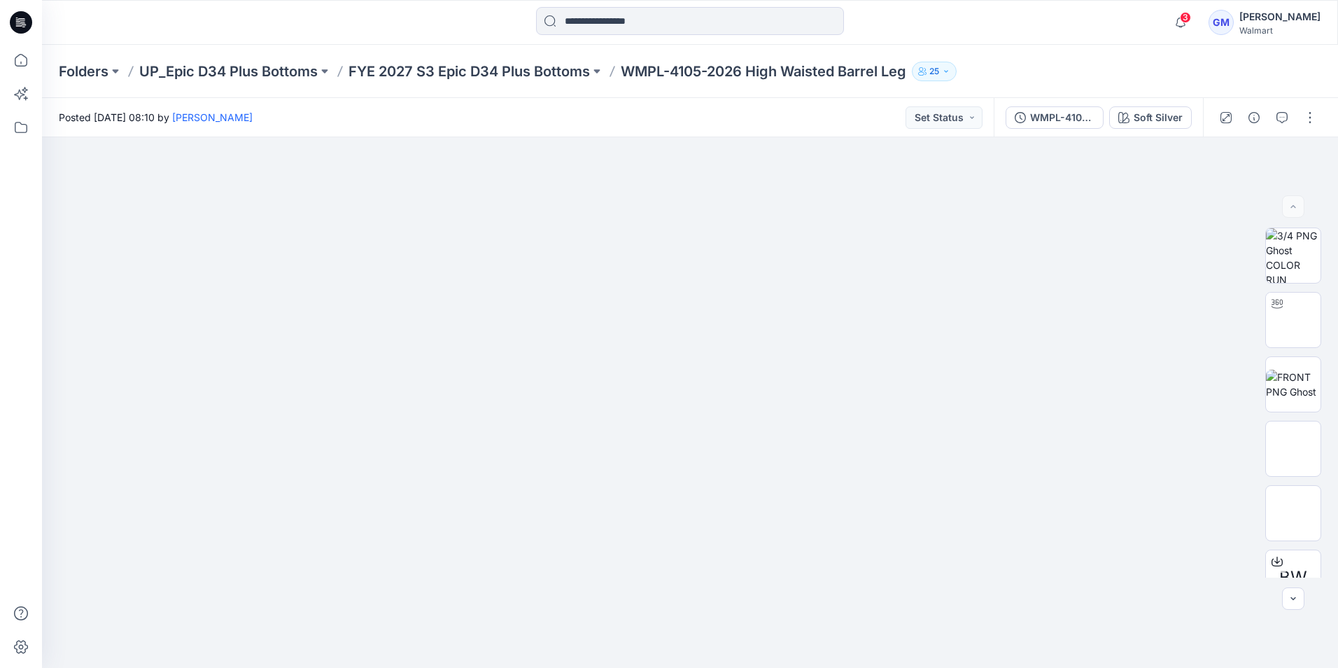
click at [30, 20] on icon at bounding box center [21, 22] width 22 height 22
